Goal: Communication & Community: Share content

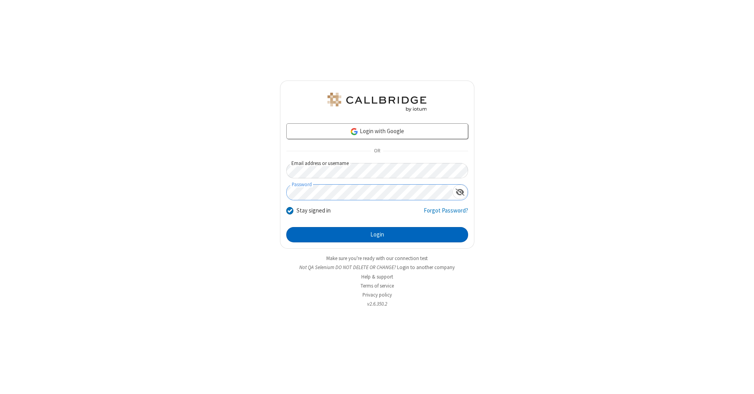
click at [377, 235] on button "Login" at bounding box center [377, 235] width 182 height 16
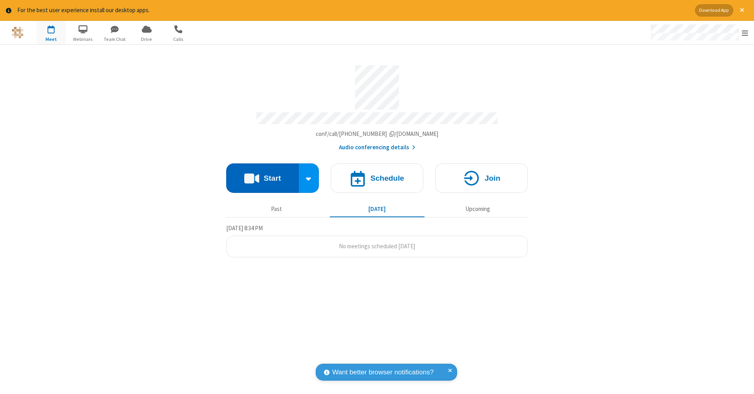
click at [262, 174] on button "Start" at bounding box center [262, 177] width 73 height 29
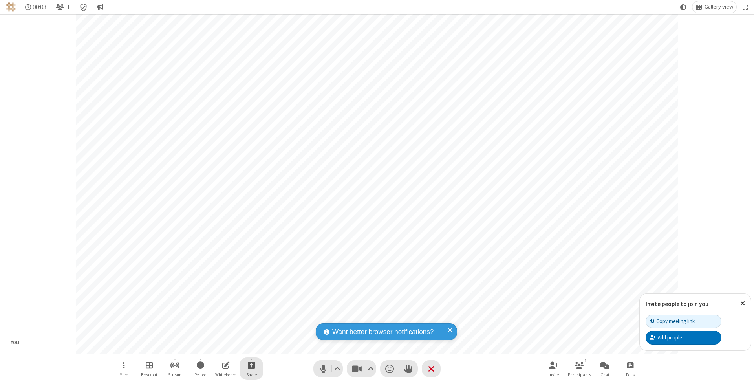
click at [251, 365] on span "Start sharing" at bounding box center [251, 365] width 7 height 10
click at [220, 346] on span "Share my screen" at bounding box center [219, 347] width 9 height 7
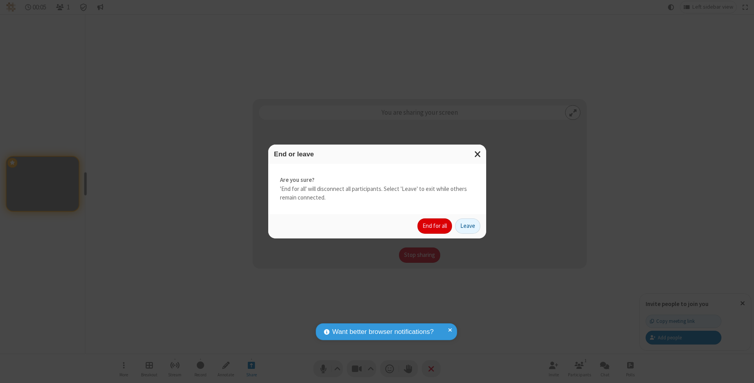
click at [435, 225] on button "End for all" at bounding box center [435, 226] width 35 height 16
